Goal: Navigation & Orientation: Find specific page/section

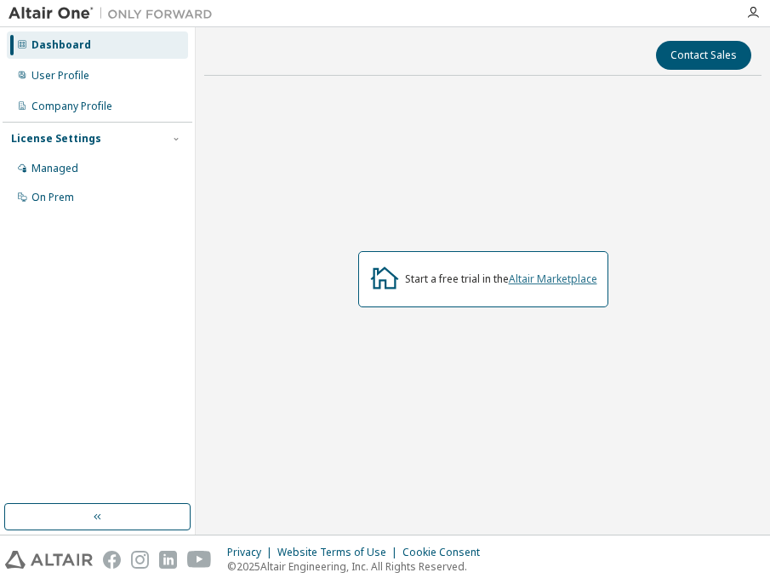
click at [543, 281] on link "Altair Marketplace" at bounding box center [553, 278] width 88 height 14
